Goal: Task Accomplishment & Management: Complete application form

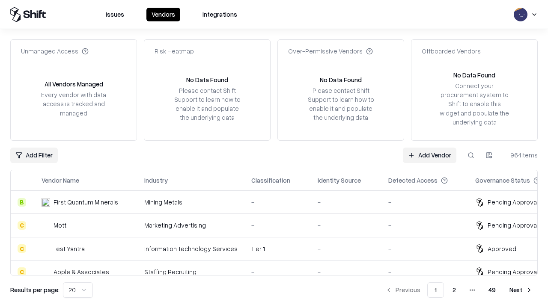
click at [429, 155] on link "Add Vendor" at bounding box center [430, 155] width 54 height 15
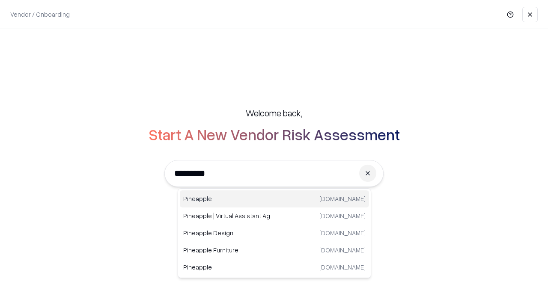
click at [274, 199] on div "Pineapple [DOMAIN_NAME]" at bounding box center [274, 198] width 189 height 17
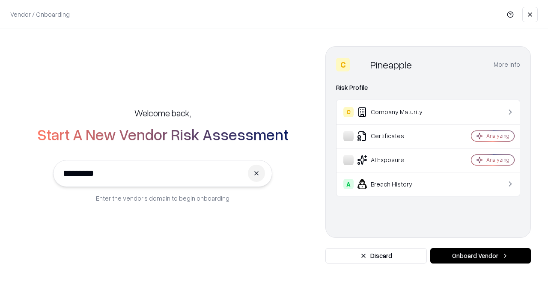
type input "*********"
click at [480, 256] on button "Onboard Vendor" at bounding box center [480, 255] width 101 height 15
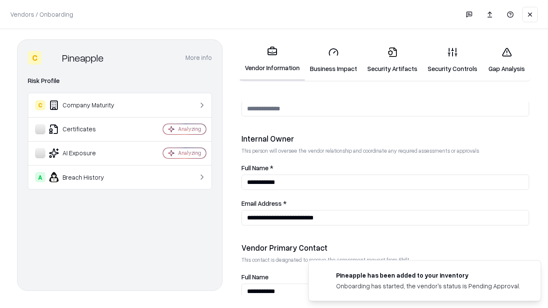
scroll to position [443, 0]
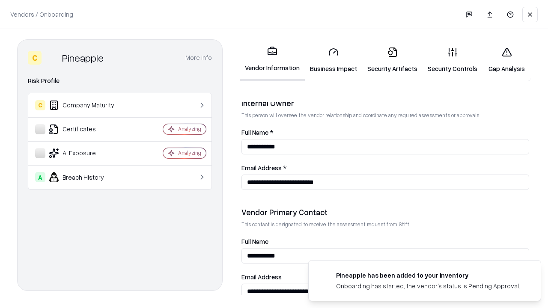
click at [392, 60] on link "Security Artifacts" at bounding box center [392, 60] width 60 height 40
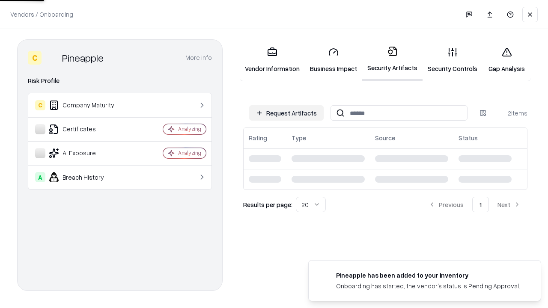
click at [286, 113] on button "Request Artifacts" at bounding box center [286, 112] width 74 height 15
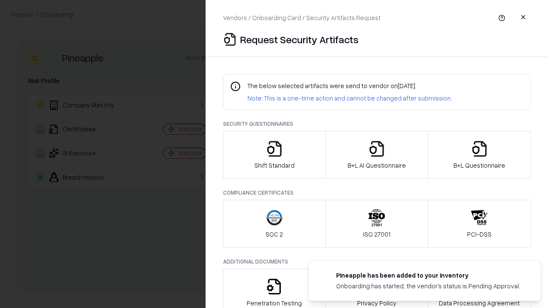
click at [479, 155] on icon "button" at bounding box center [479, 148] width 17 height 17
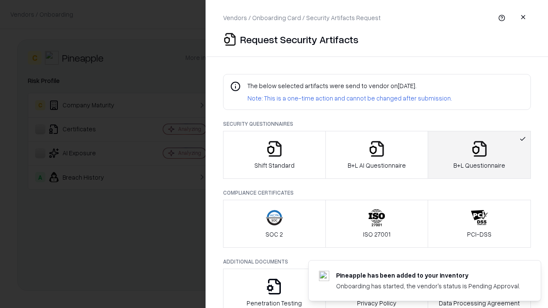
click at [376, 155] on icon "button" at bounding box center [376, 148] width 17 height 17
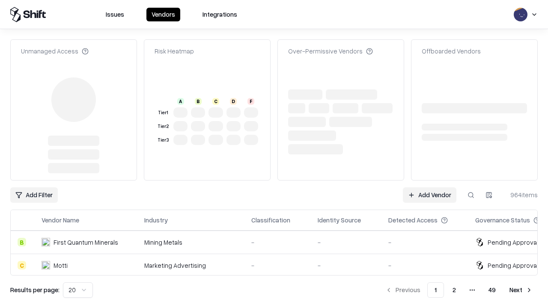
click at [429, 187] on link "Add Vendor" at bounding box center [430, 194] width 54 height 15
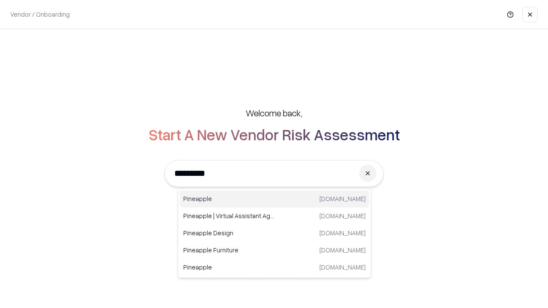
click at [274, 199] on div "Pineapple [DOMAIN_NAME]" at bounding box center [274, 198] width 189 height 17
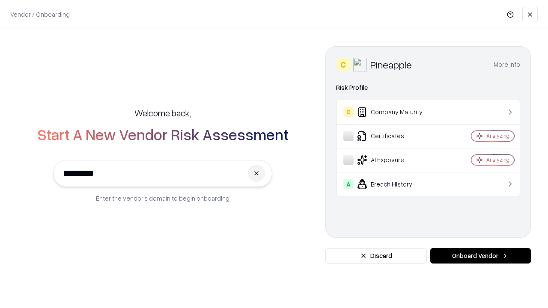
type input "*********"
click at [480, 256] on button "Onboard Vendor" at bounding box center [480, 255] width 101 height 15
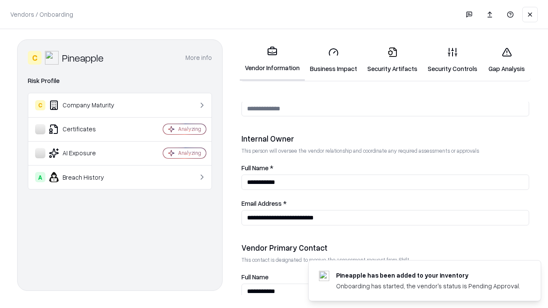
scroll to position [443, 0]
